Goal: Information Seeking & Learning: Learn about a topic

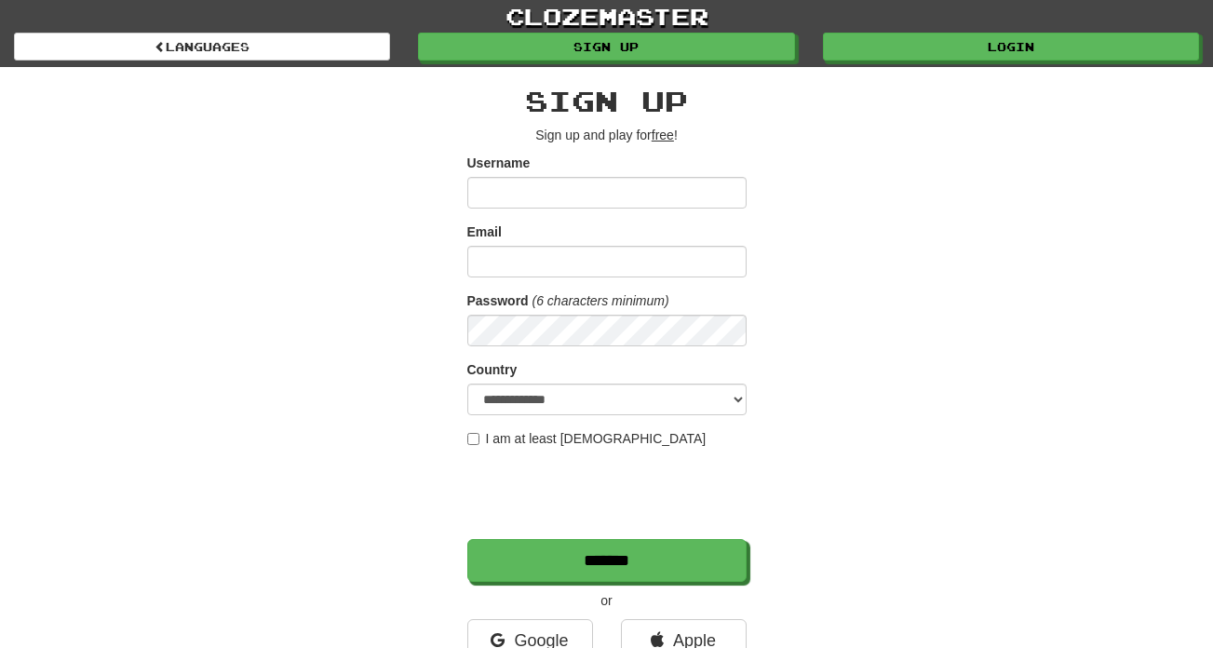
click at [892, 63] on div "clozemaster Languages Sign up Login Languages" at bounding box center [606, 33] width 1185 height 67
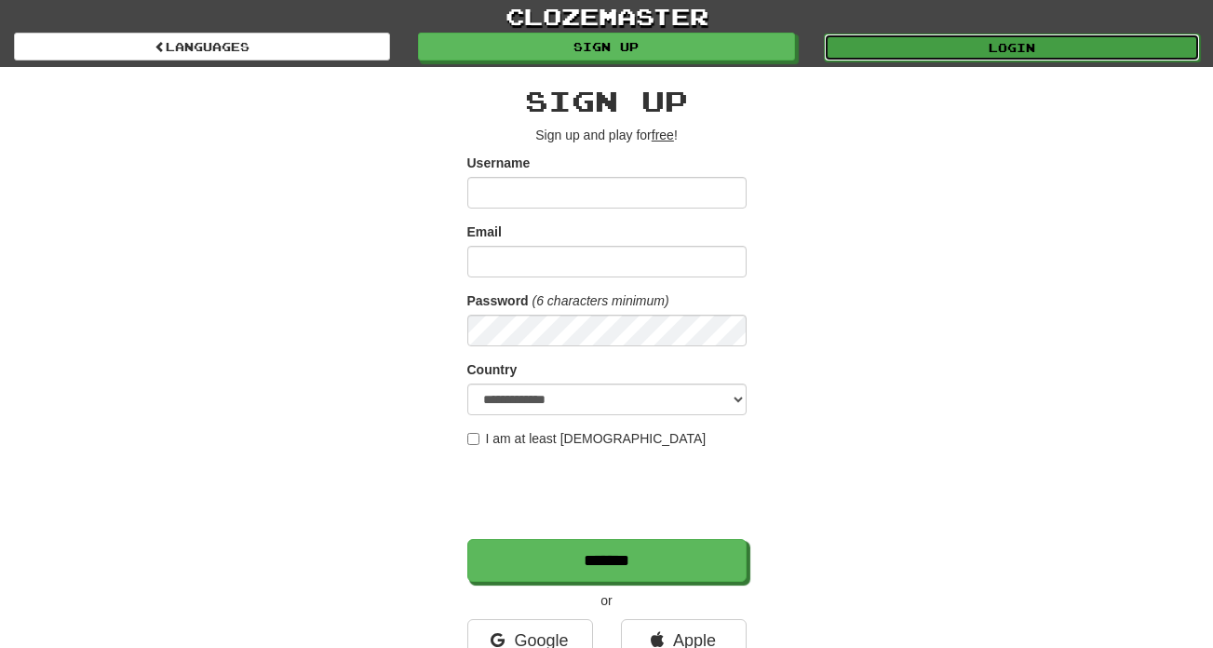
click at [887, 57] on link "Login" at bounding box center [1012, 48] width 376 height 28
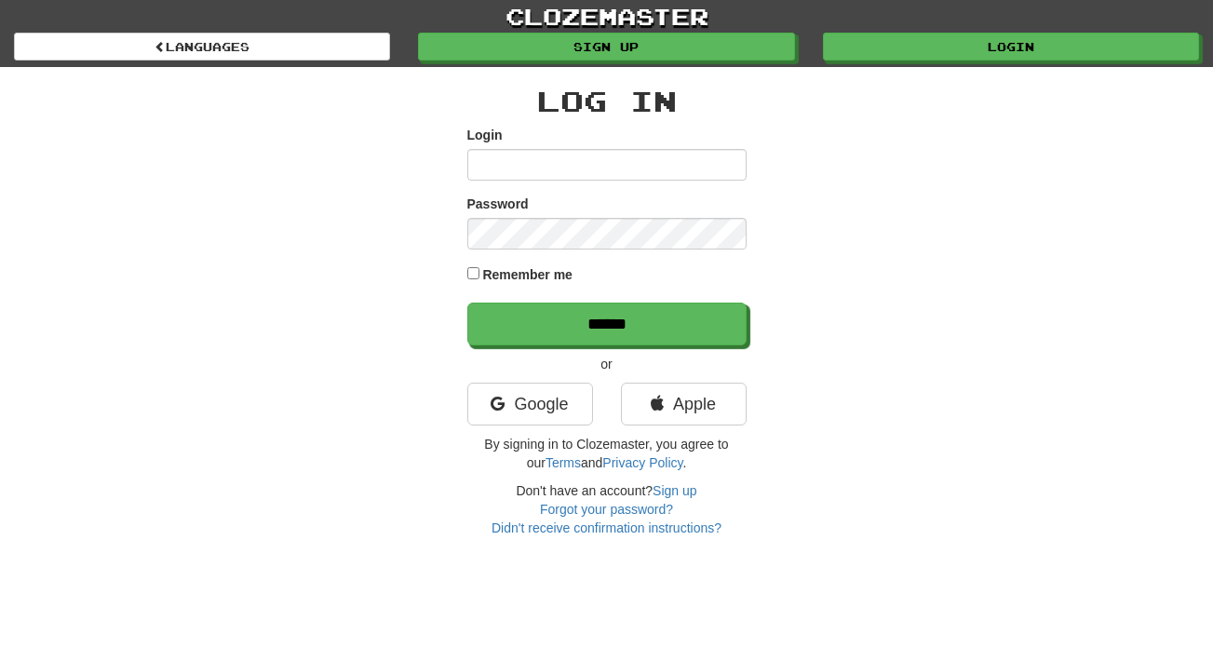
type input "********"
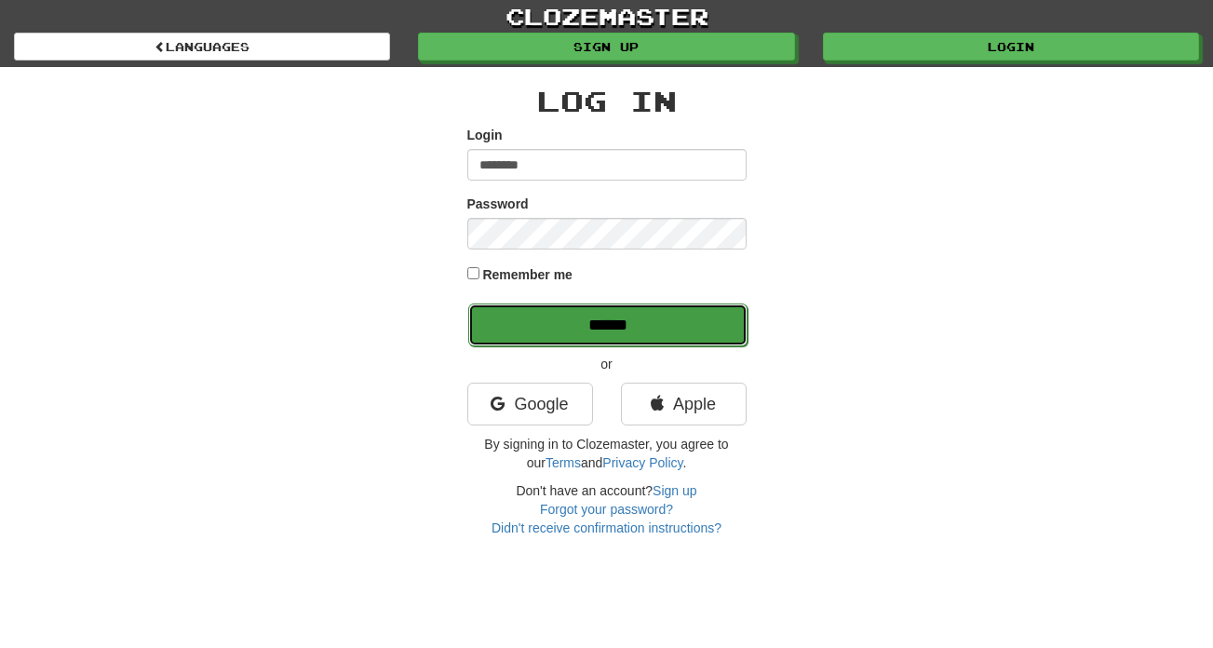
click at [505, 316] on input "******" at bounding box center [607, 324] width 279 height 43
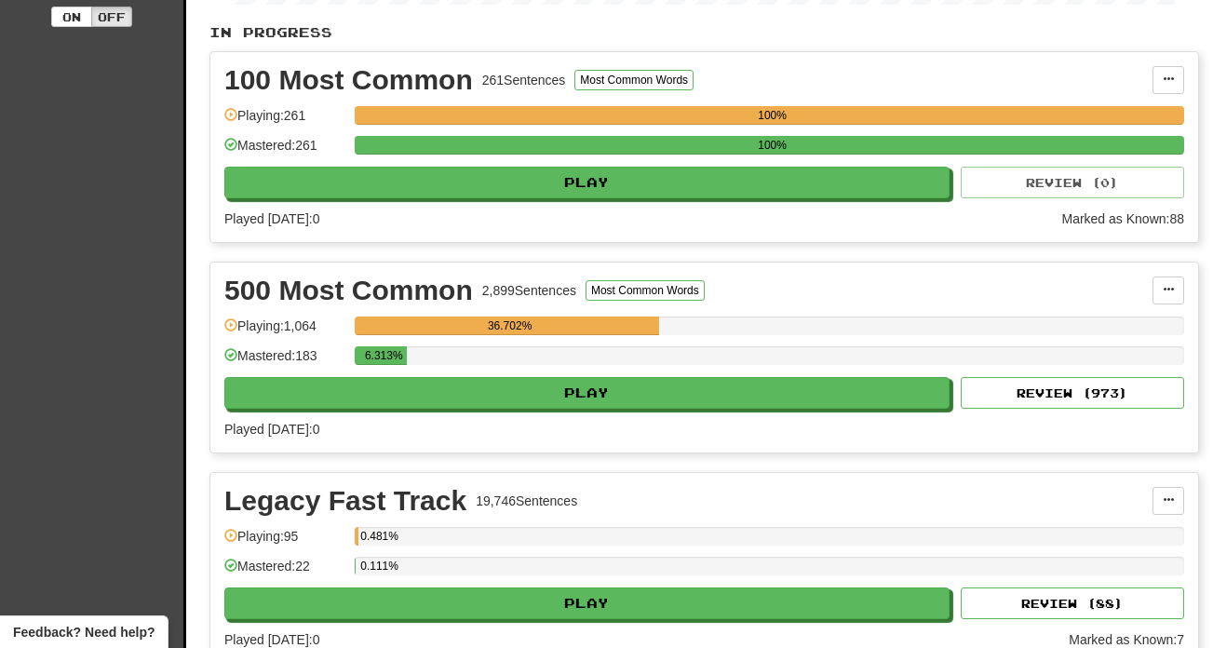
scroll to position [417, 0]
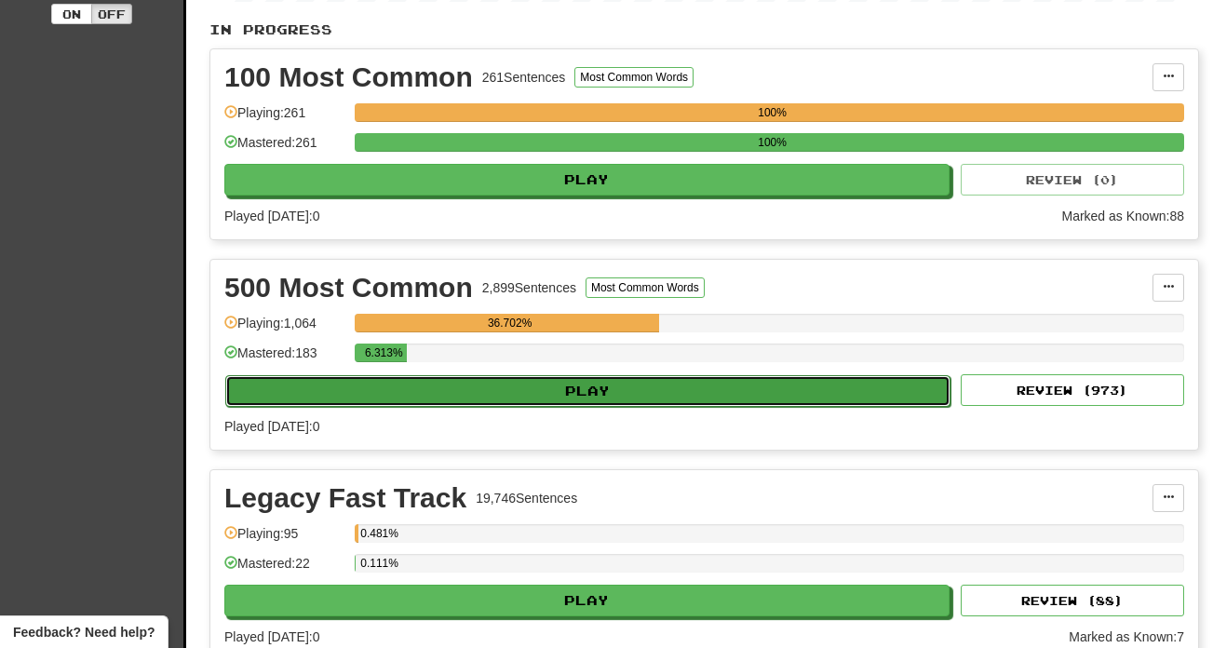
click at [463, 394] on button "Play" at bounding box center [587, 391] width 725 height 32
select select "**"
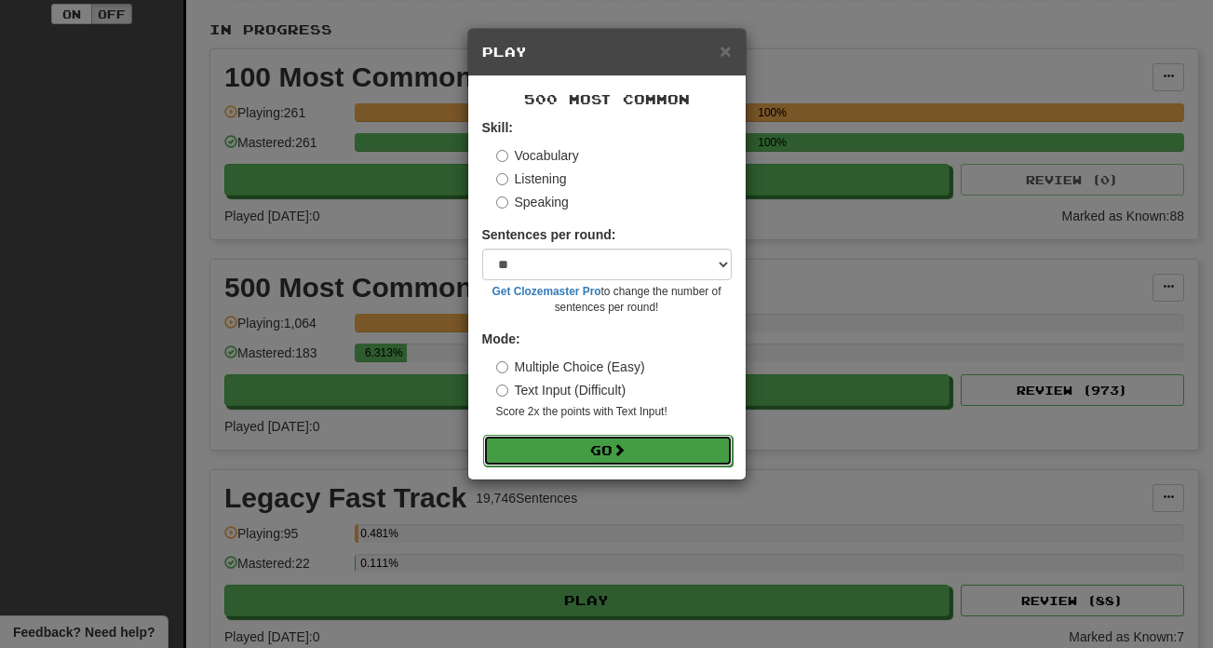
click at [572, 447] on button "Go" at bounding box center [607, 451] width 249 height 32
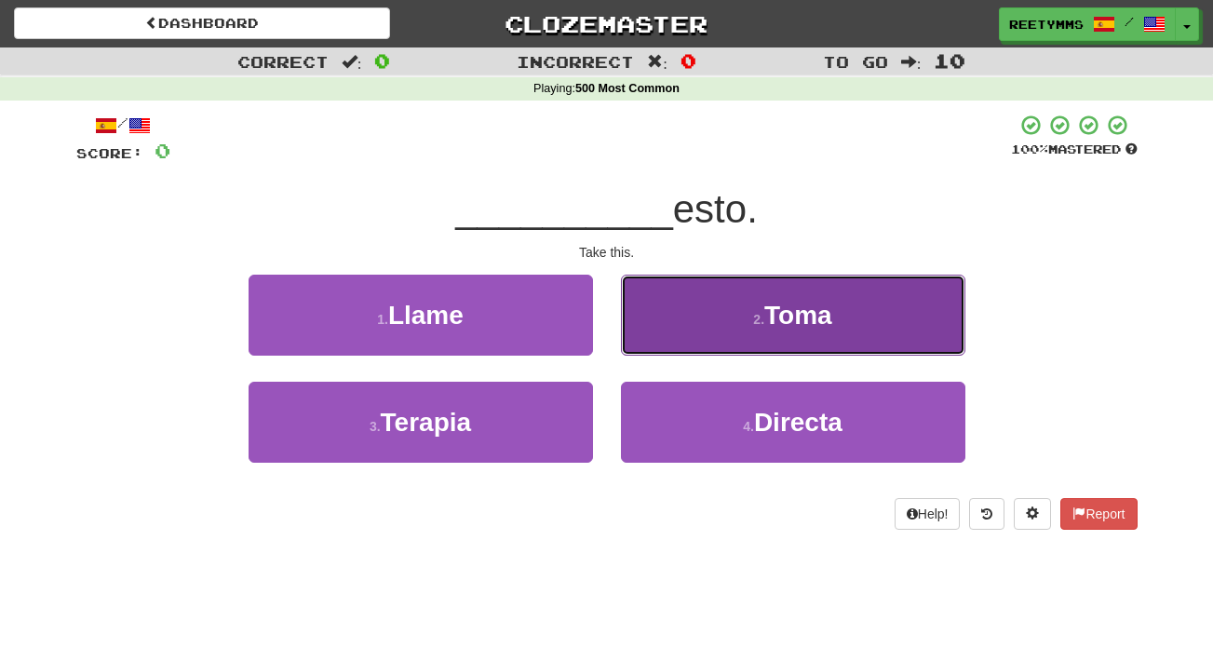
click at [775, 309] on span "Toma" at bounding box center [798, 315] width 68 height 29
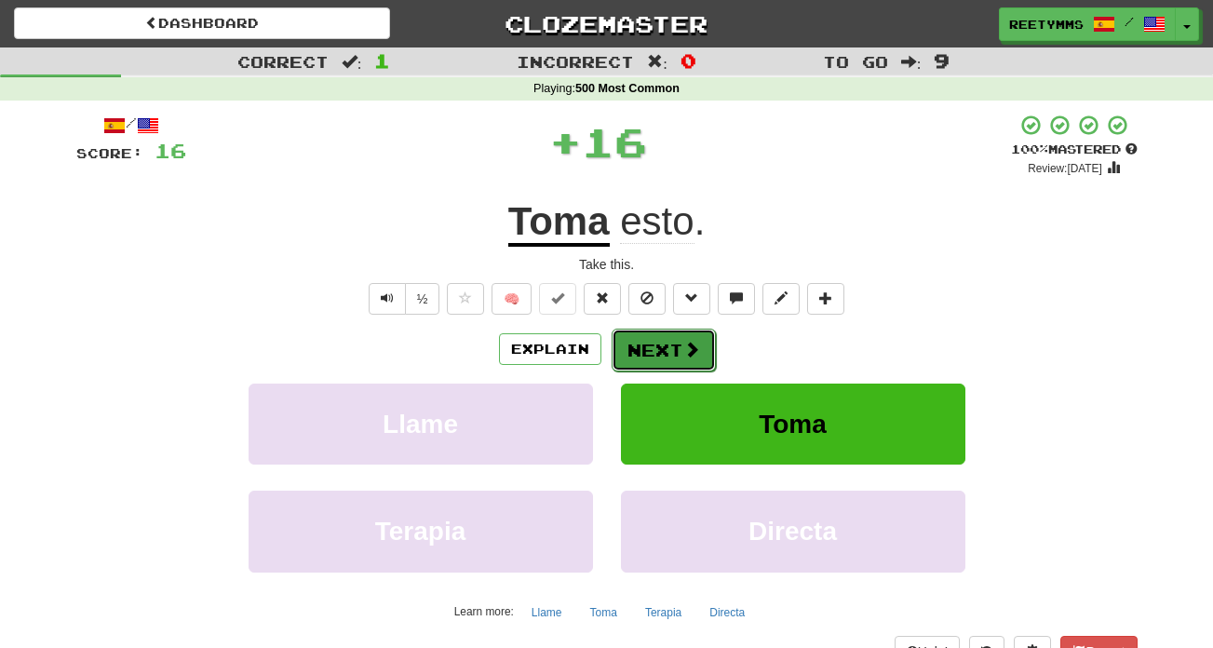
click at [661, 346] on button "Next" at bounding box center [664, 350] width 104 height 43
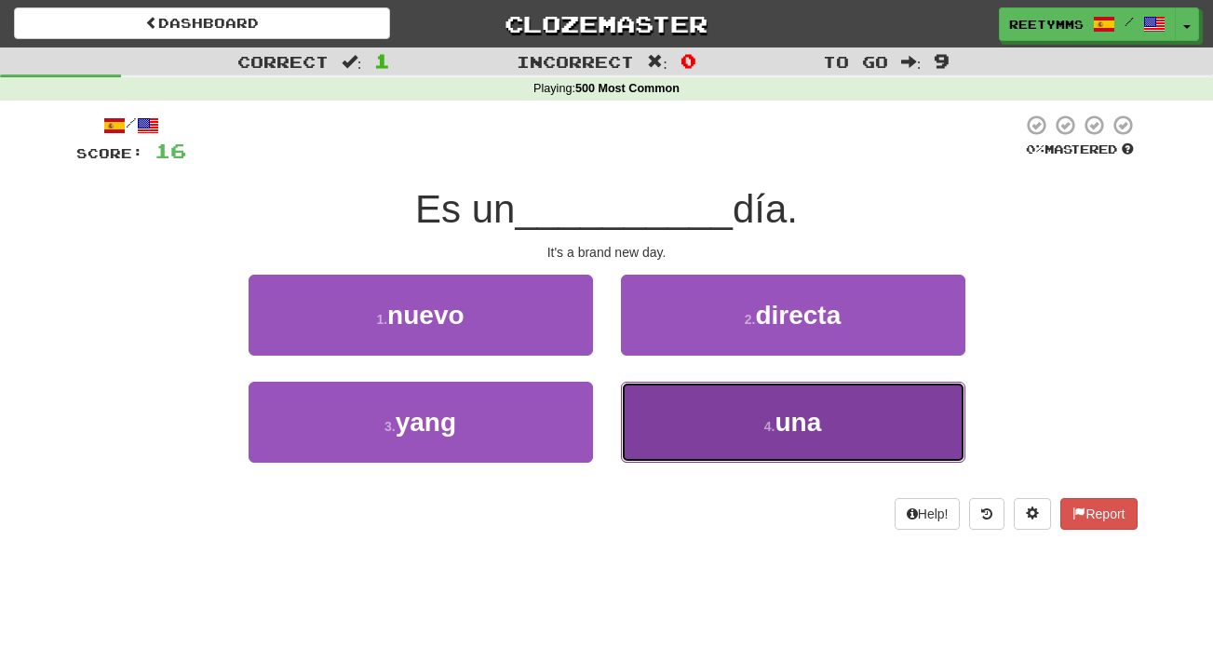
click at [694, 399] on button "4 . una" at bounding box center [793, 422] width 344 height 81
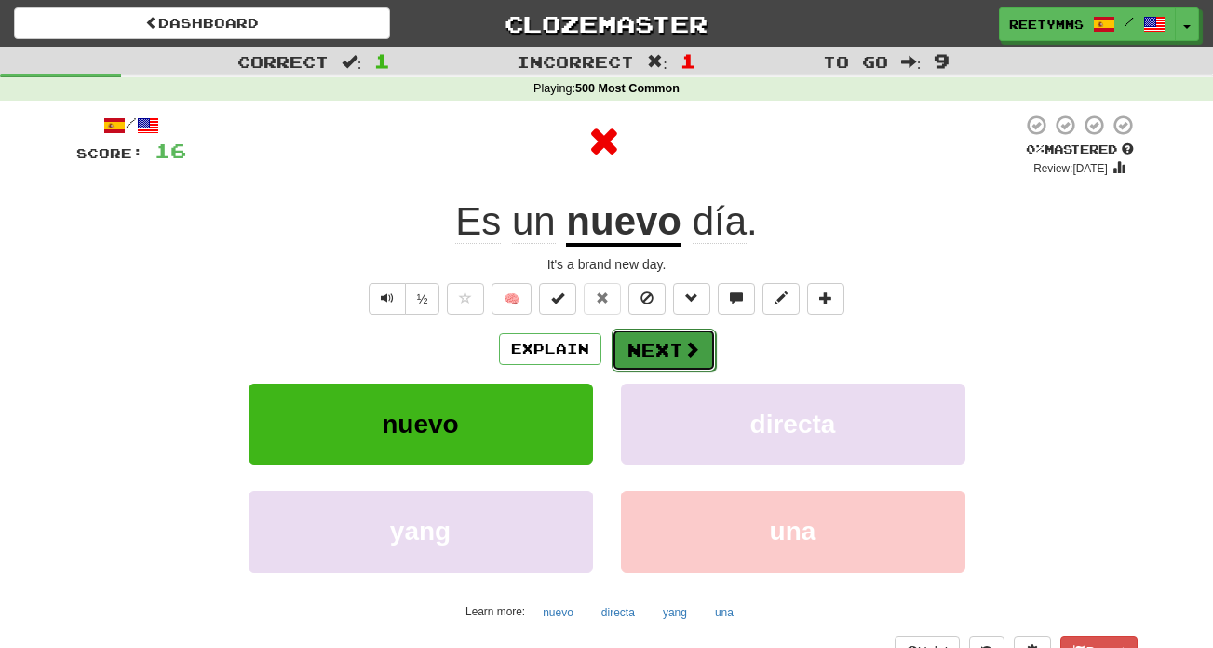
click at [657, 349] on button "Next" at bounding box center [664, 350] width 104 height 43
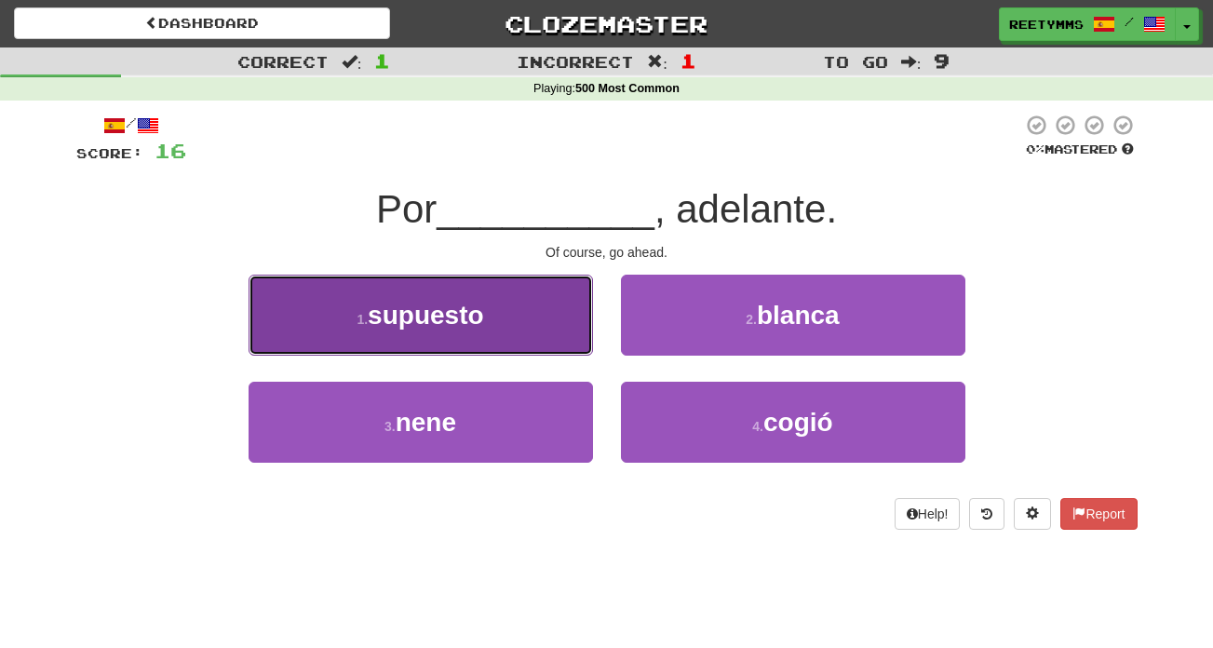
click at [473, 317] on span "supuesto" at bounding box center [425, 315] width 115 height 29
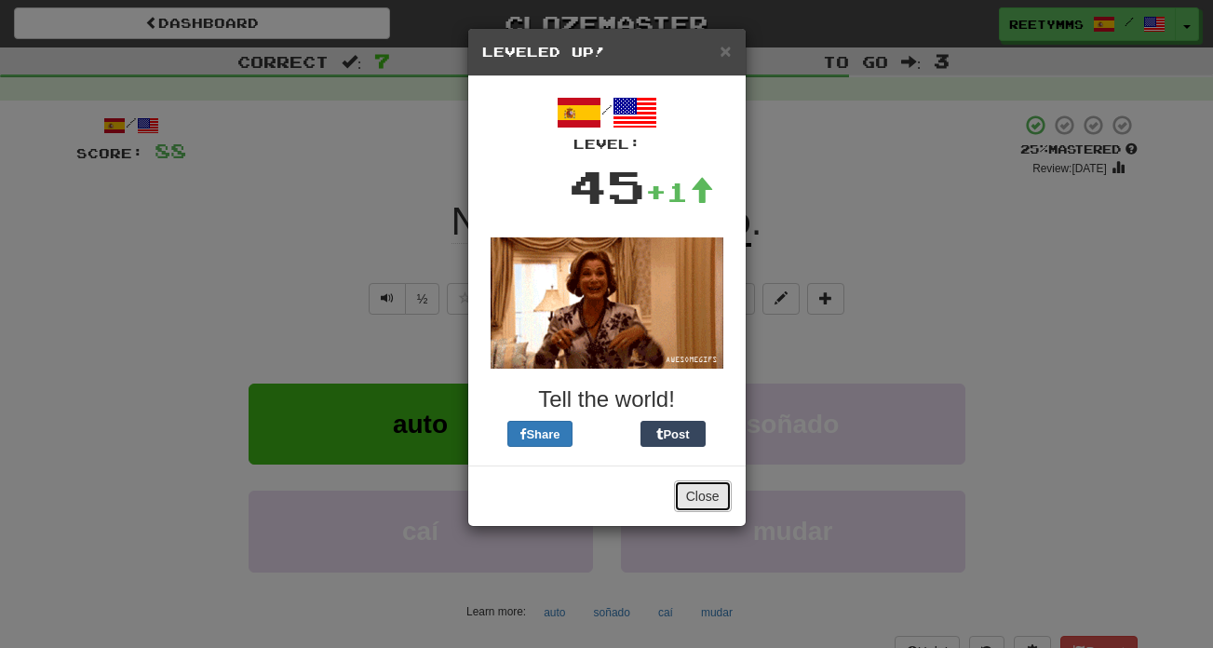
click at [701, 501] on button "Close" at bounding box center [703, 496] width 58 height 32
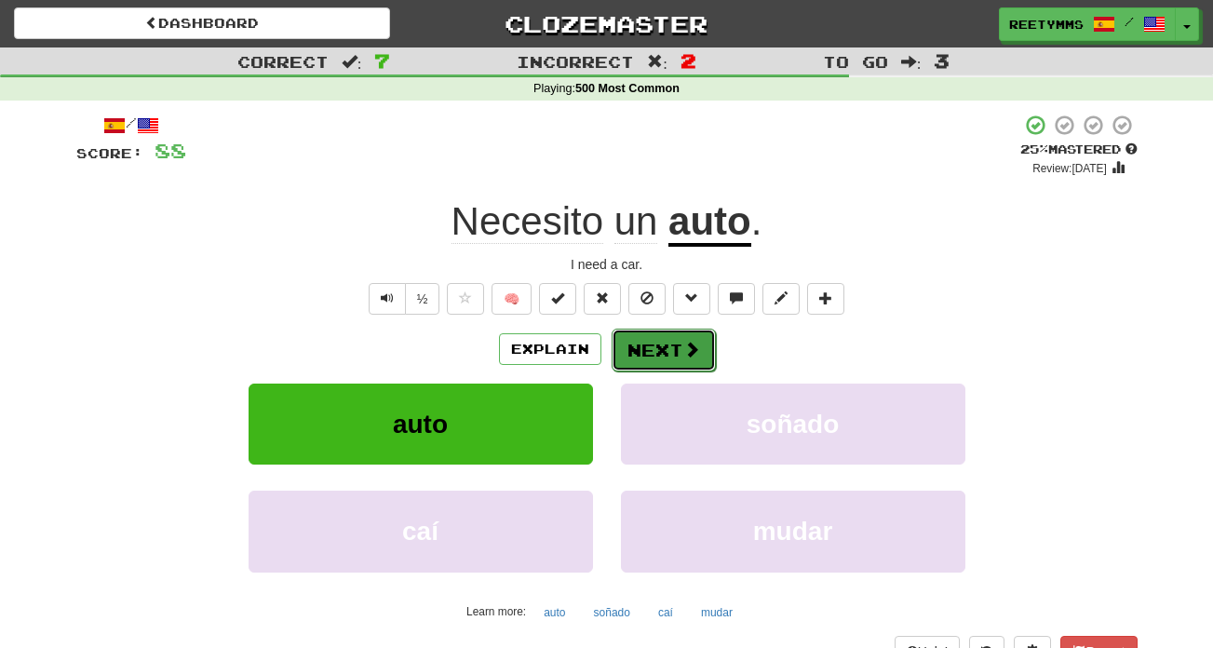
click at [667, 334] on button "Next" at bounding box center [664, 350] width 104 height 43
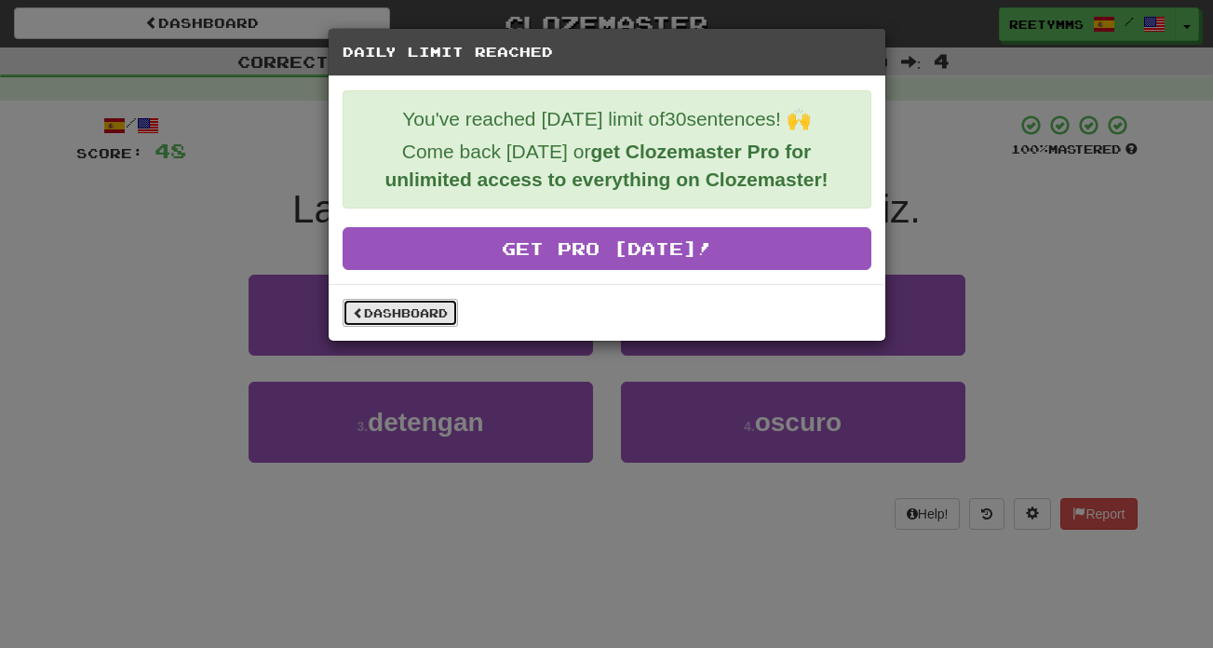
click at [410, 320] on link "Dashboard" at bounding box center [400, 313] width 115 height 28
